Goal: Task Accomplishment & Management: Use online tool/utility

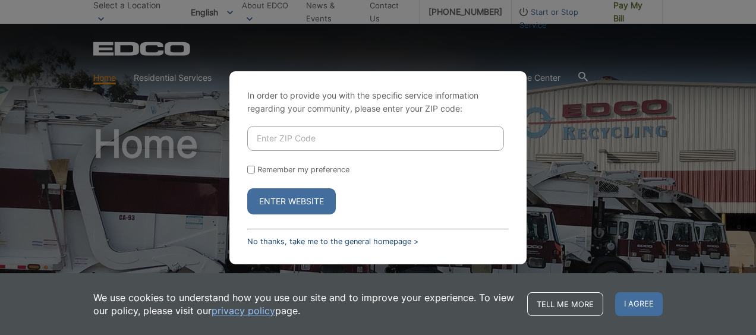
click at [318, 244] on link "No thanks, take me to the general homepage >" at bounding box center [332, 241] width 171 height 9
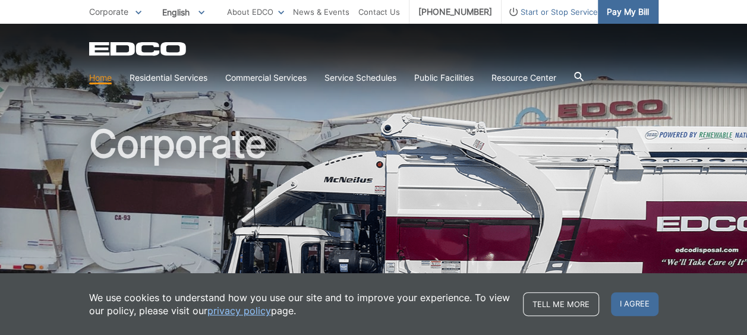
click at [631, 7] on span "Pay My Bill" at bounding box center [628, 11] width 42 height 13
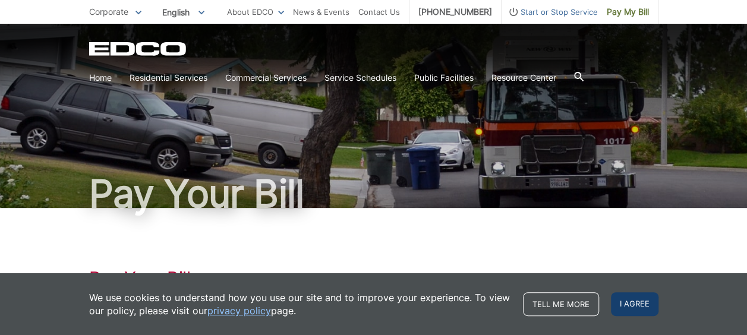
click at [630, 306] on span "I agree" at bounding box center [635, 304] width 48 height 24
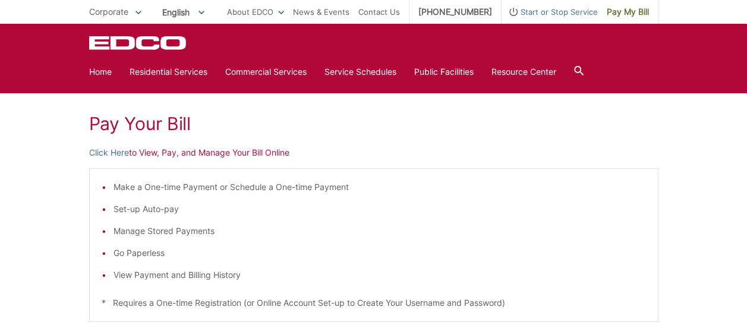
scroll to position [153, 0]
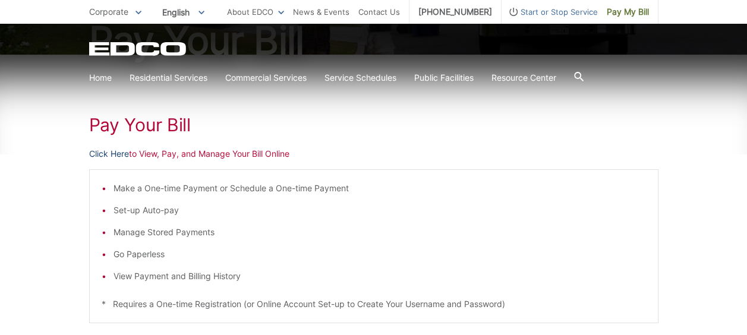
click at [113, 152] on link "Click Here" at bounding box center [109, 153] width 40 height 13
